Goal: Transaction & Acquisition: Purchase product/service

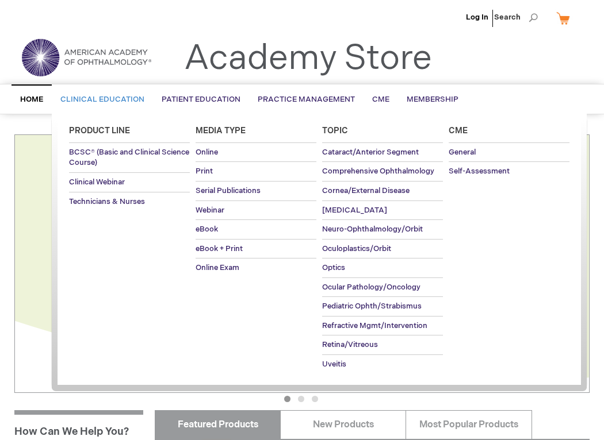
click at [124, 96] on span "Clinical Education" at bounding box center [102, 99] width 84 height 9
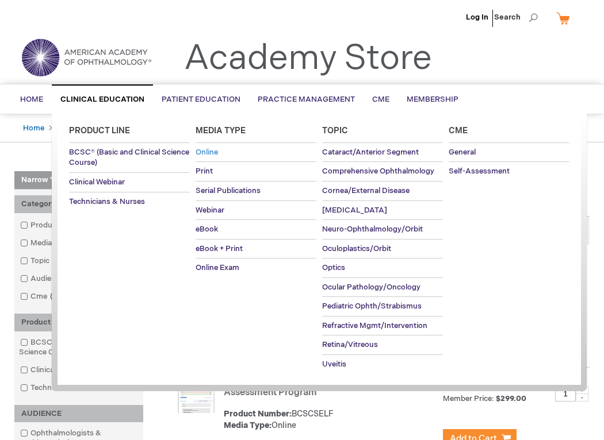
click at [214, 151] on span "Online" at bounding box center [206, 152] width 22 height 9
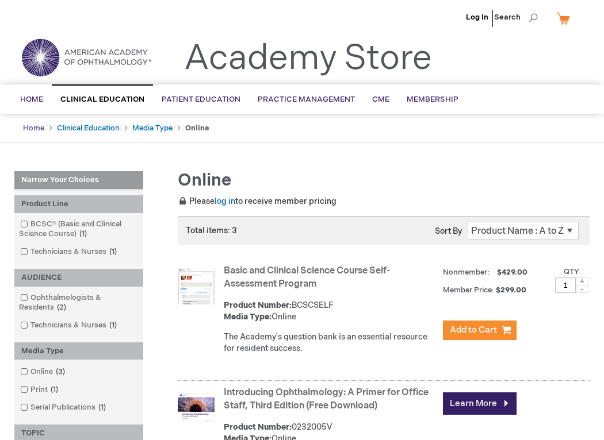
click at [40, 125] on link "Home" at bounding box center [33, 128] width 21 height 9
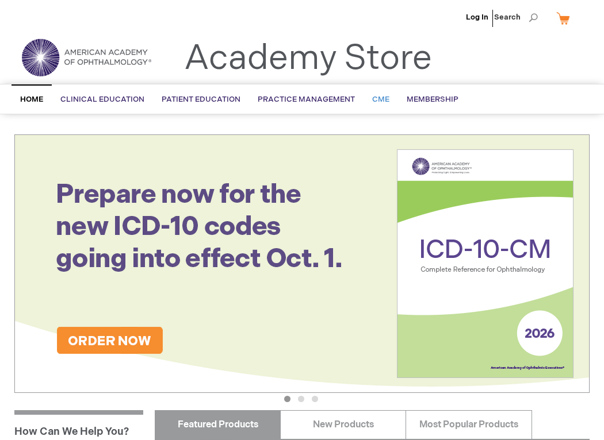
click at [375, 101] on span "CME" at bounding box center [380, 99] width 17 height 9
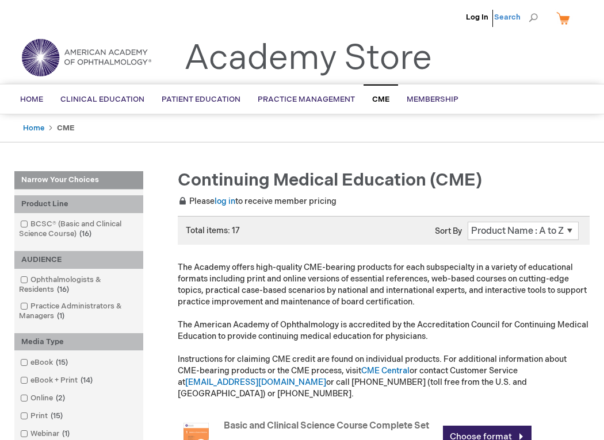
click at [532, 20] on span "Search" at bounding box center [516, 17] width 44 height 23
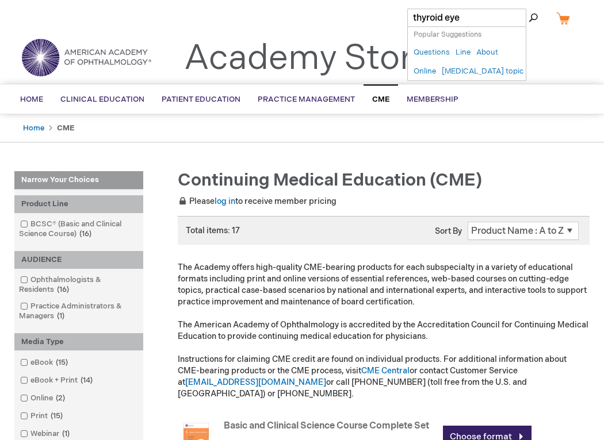
type input "thyroid eye"
click at [528, 9] on button "Search" at bounding box center [532, 18] width 9 height 18
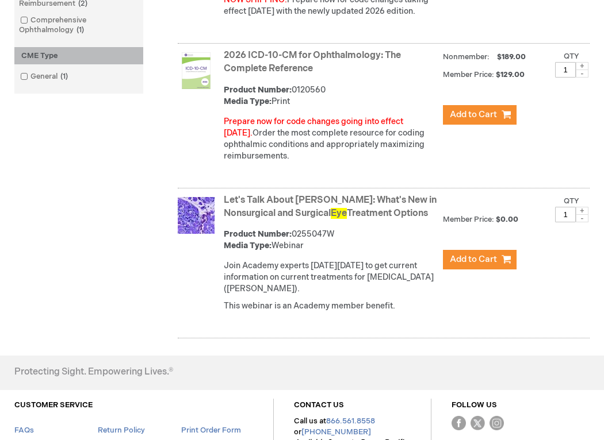
scroll to position [433, 0]
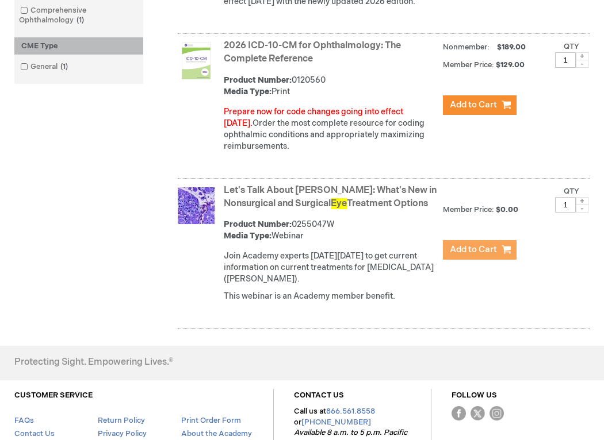
click at [450, 255] on span "Add to Cart" at bounding box center [473, 249] width 47 height 11
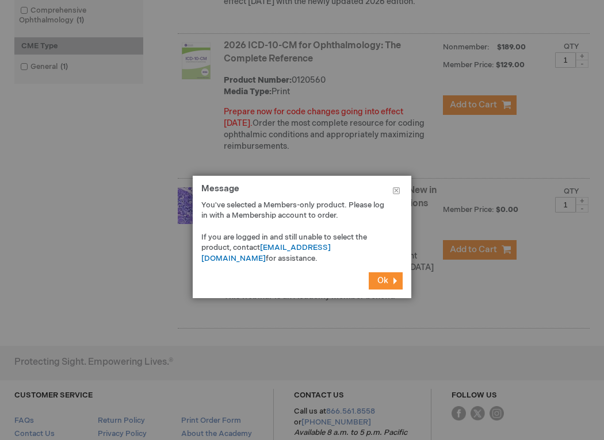
click at [379, 282] on span "Ok" at bounding box center [382, 281] width 11 height 10
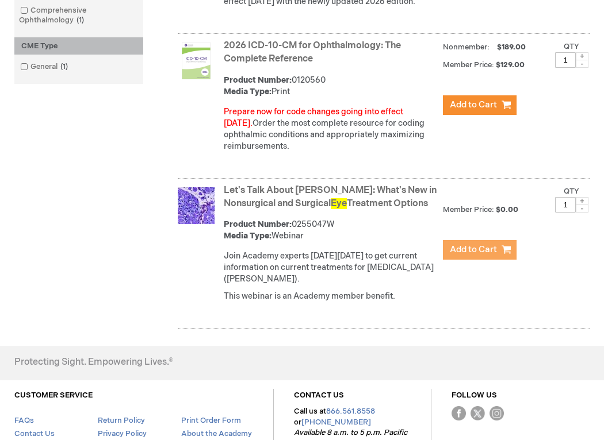
scroll to position [0, 0]
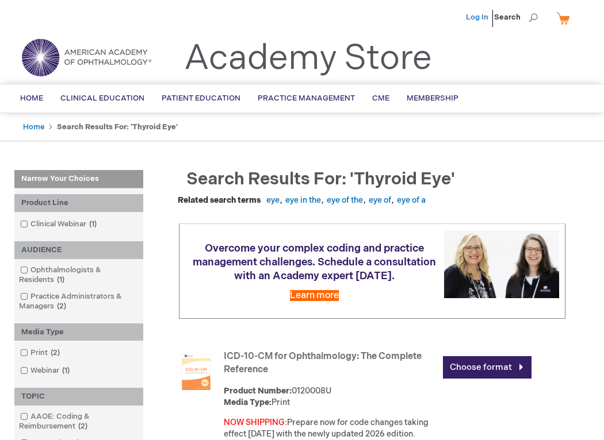
click at [480, 15] on link "Log In" at bounding box center [477, 17] width 22 height 9
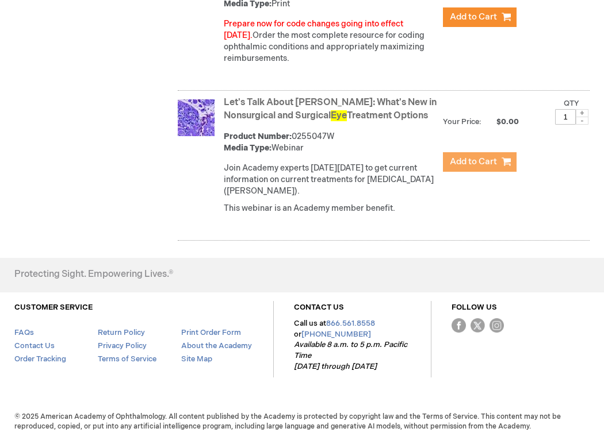
click at [455, 156] on span "Add to Cart" at bounding box center [473, 161] width 47 height 11
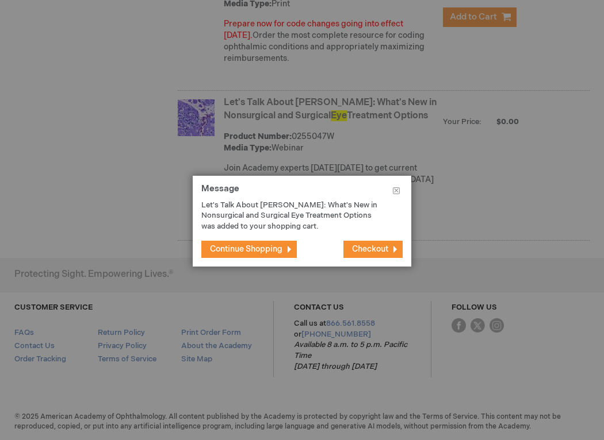
click at [372, 249] on span "Checkout" at bounding box center [370, 249] width 36 height 10
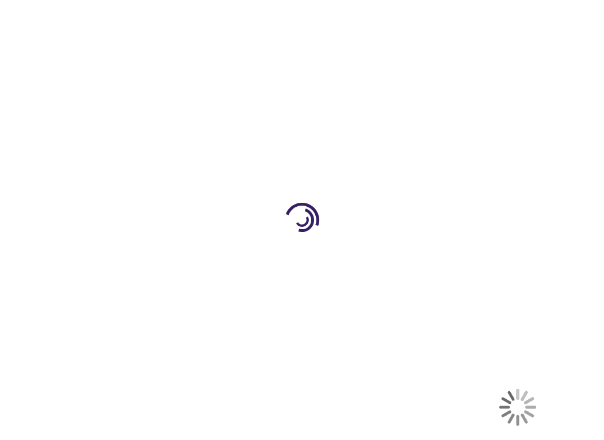
select select "US"
select select "51"
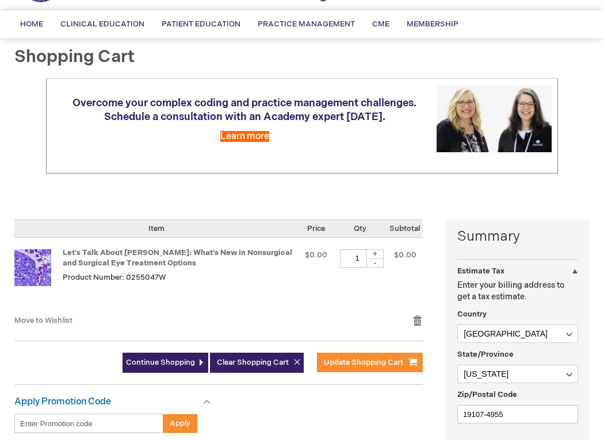
scroll to position [231, 0]
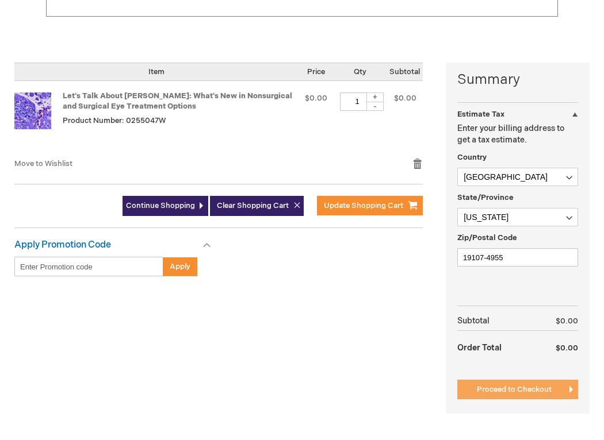
click at [510, 388] on span "Proceed to Checkout" at bounding box center [514, 389] width 75 height 9
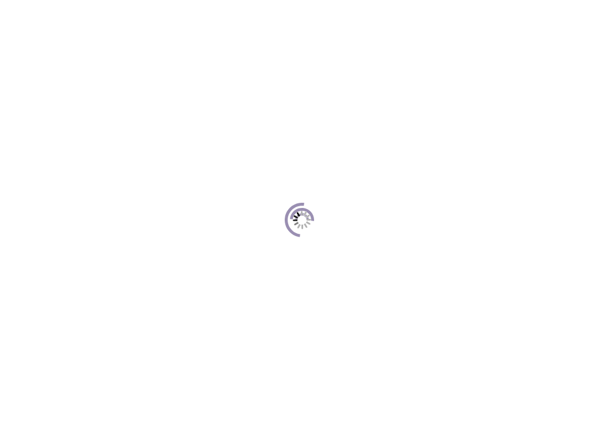
scroll to position [158, 0]
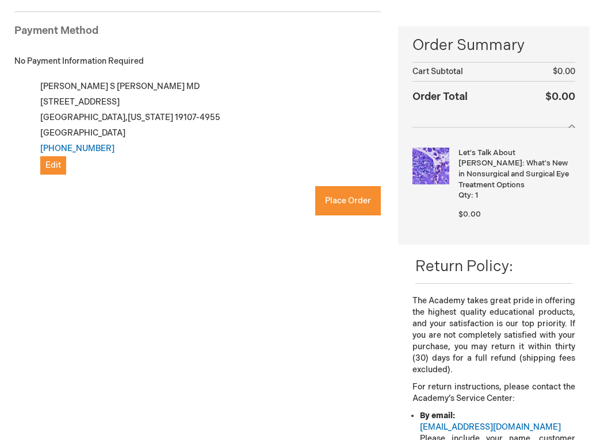
checkbox input "true"
click at [364, 204] on span "Place Order" at bounding box center [348, 201] width 46 height 10
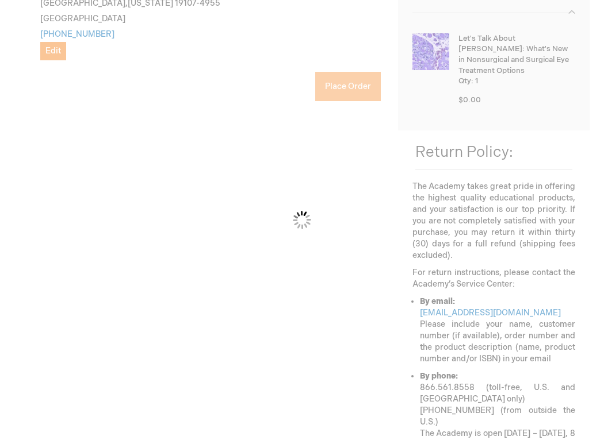
scroll to position [325, 0]
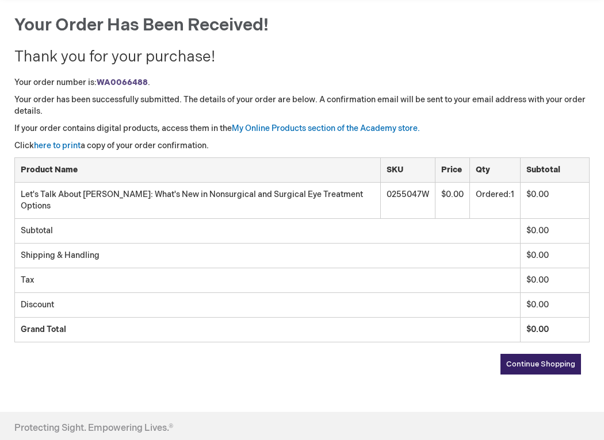
scroll to position [147, 0]
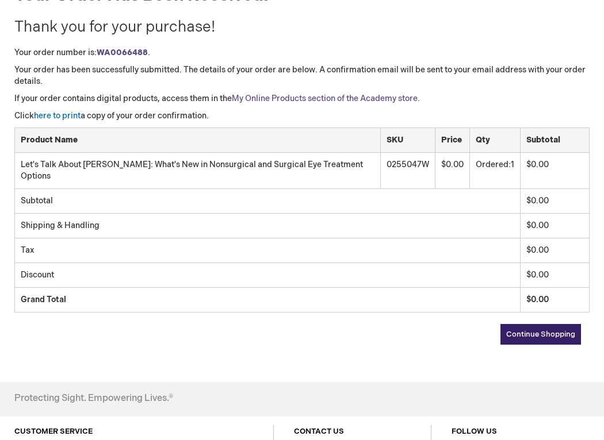
click at [321, 102] on link "My Online Products section of the Academy store." at bounding box center [326, 99] width 188 height 10
click at [321, 98] on link "My Online Products section of the Academy store." at bounding box center [326, 99] width 188 height 10
